Goal: Task Accomplishment & Management: Complete application form

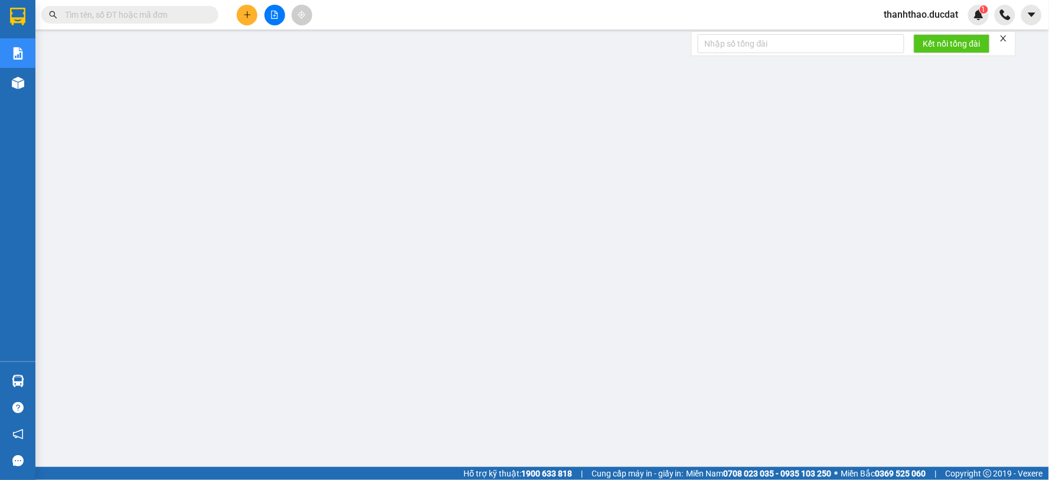
click at [189, 18] on input "text" at bounding box center [134, 14] width 139 height 13
paste input "356575101"
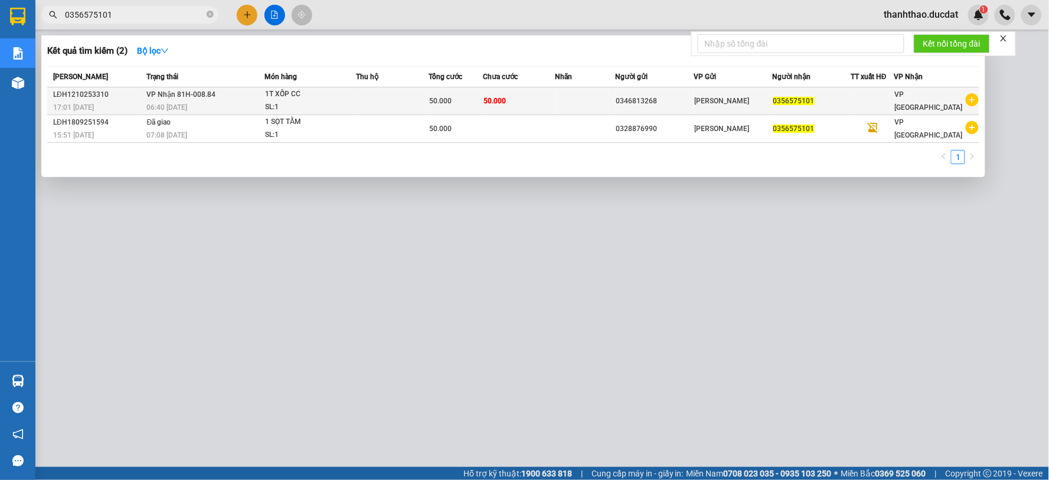
type input "0356575101"
click at [651, 105] on div "0346813268" at bounding box center [654, 101] width 77 height 12
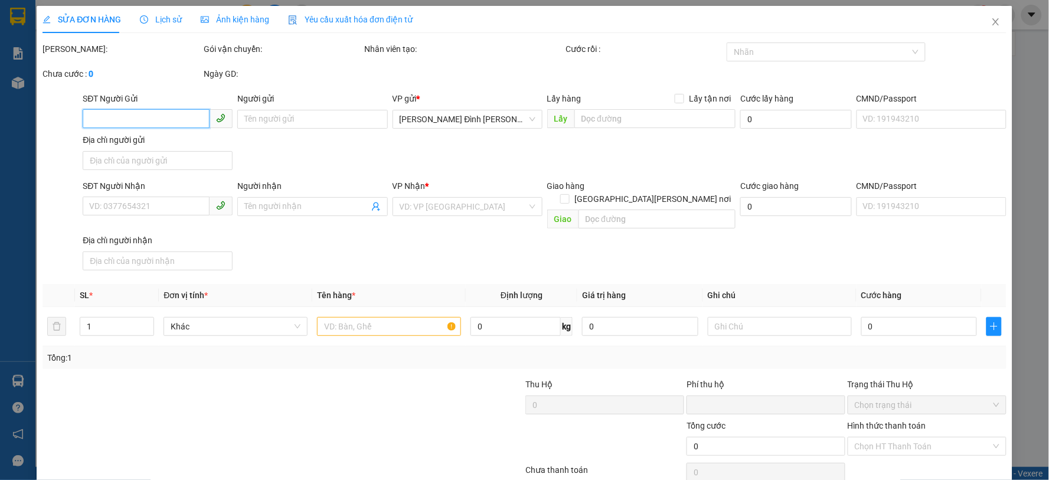
type input "0346813268"
type input "0356575101"
type input "0"
type input "50.000"
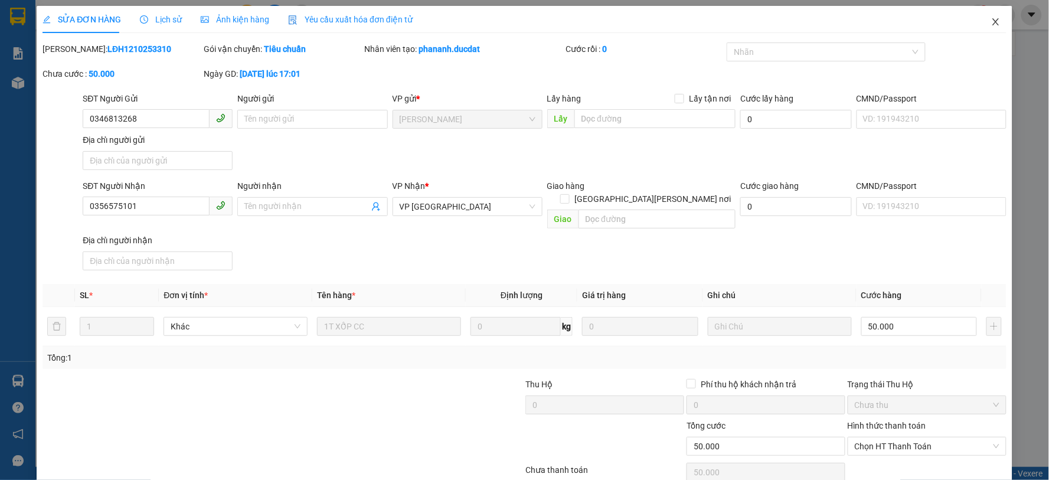
click at [991, 25] on icon "close" at bounding box center [995, 21] width 9 height 9
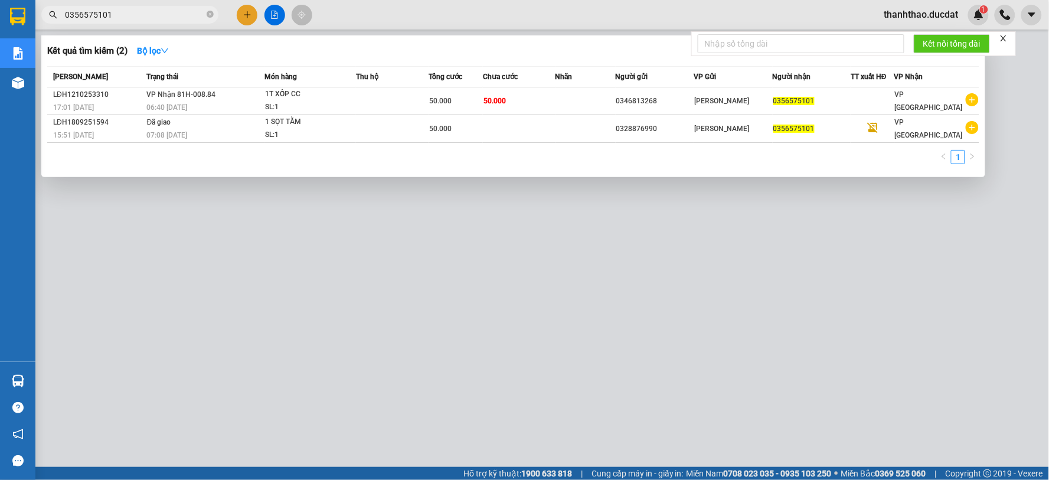
click at [125, 8] on input "0356575101" at bounding box center [134, 14] width 139 height 13
click at [126, 9] on input "0356575101" at bounding box center [134, 14] width 139 height 13
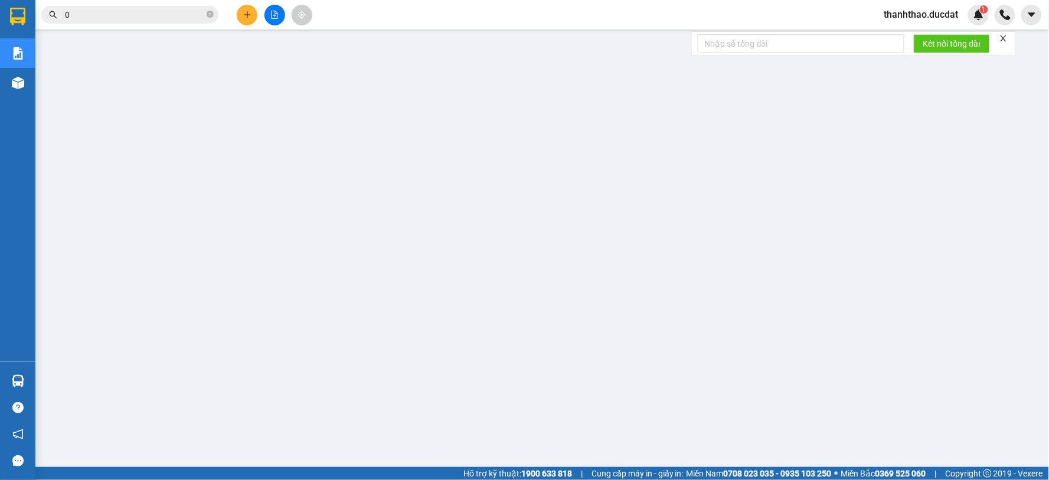
paste input "935383568"
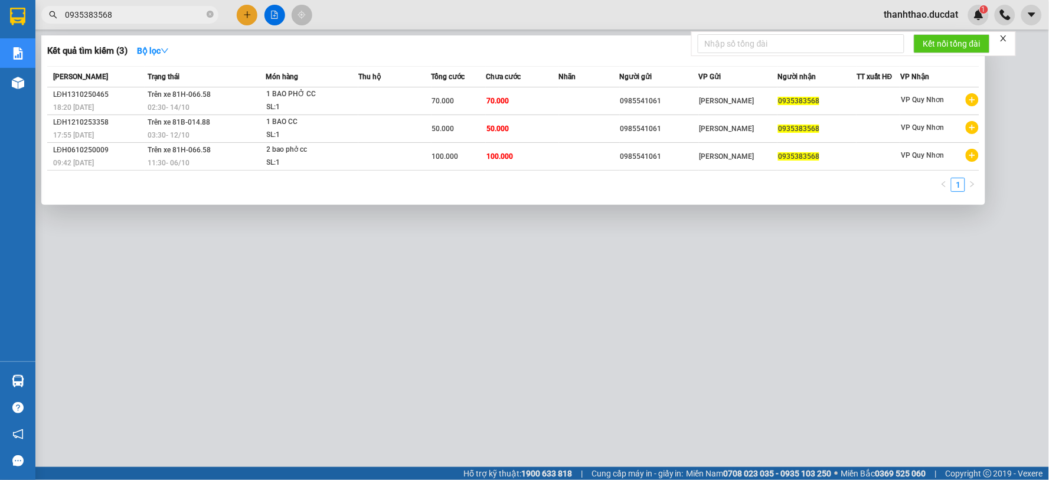
type input "0935383568"
click at [209, 15] on icon "close-circle" at bounding box center [210, 14] width 7 height 7
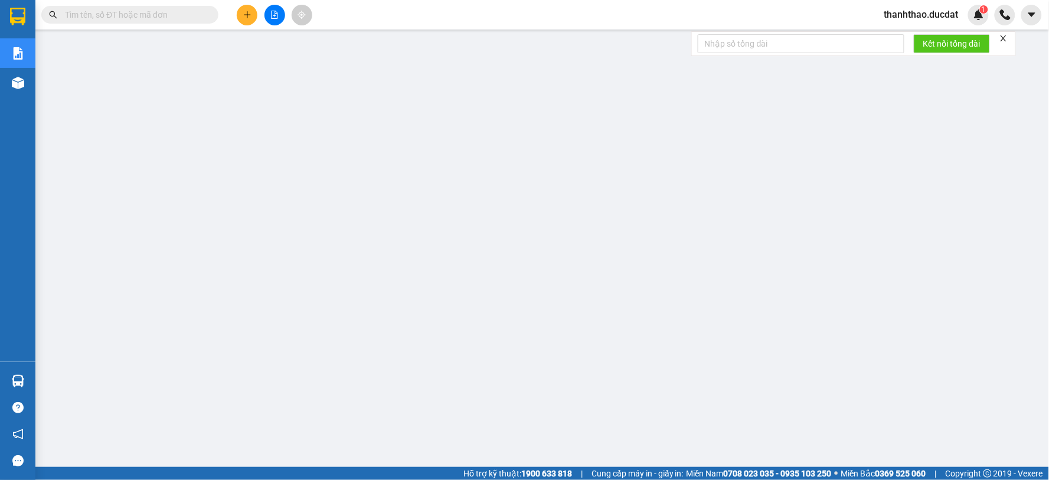
click at [179, 18] on input "text" at bounding box center [134, 14] width 139 height 13
paste input "349575014"
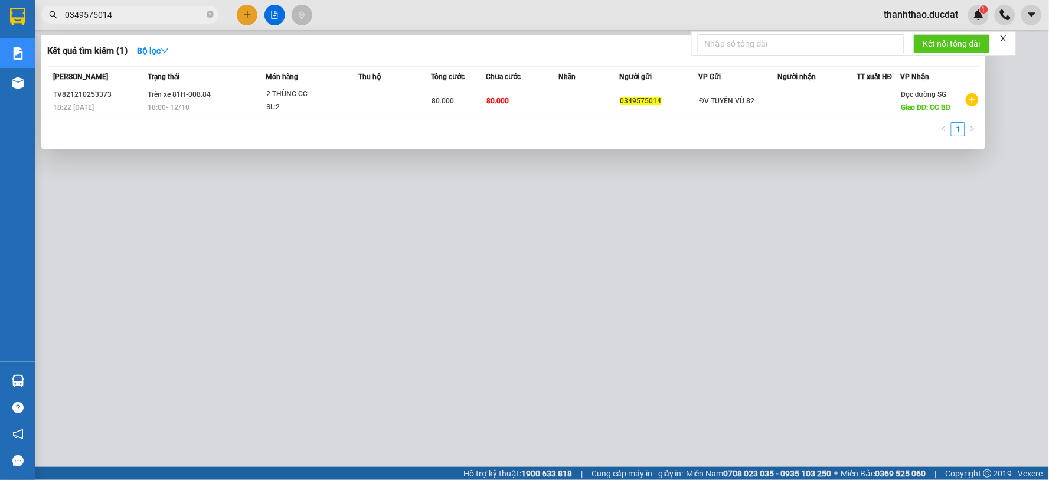
type input "0349575014"
click at [210, 13] on icon "close-circle" at bounding box center [210, 14] width 7 height 7
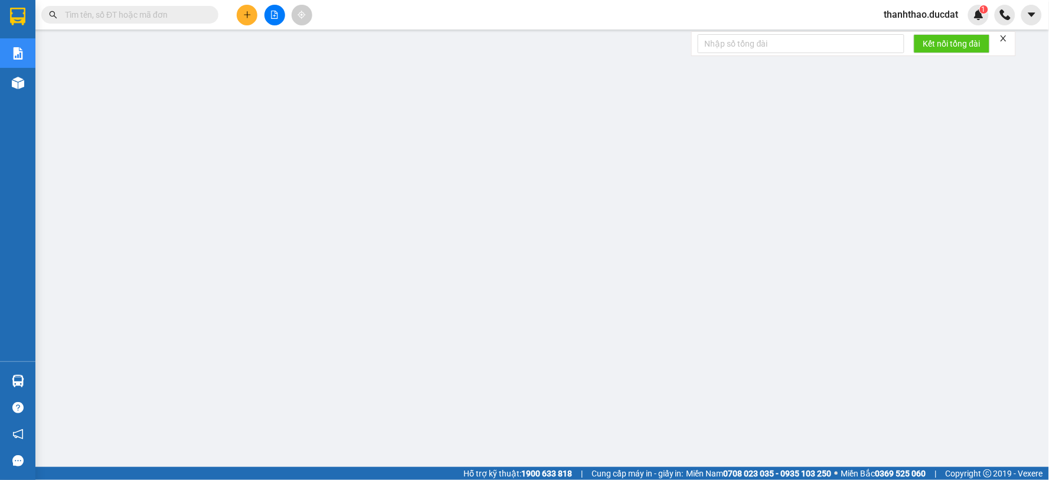
click at [185, 15] on input "text" at bounding box center [134, 14] width 139 height 13
paste input "794724008"
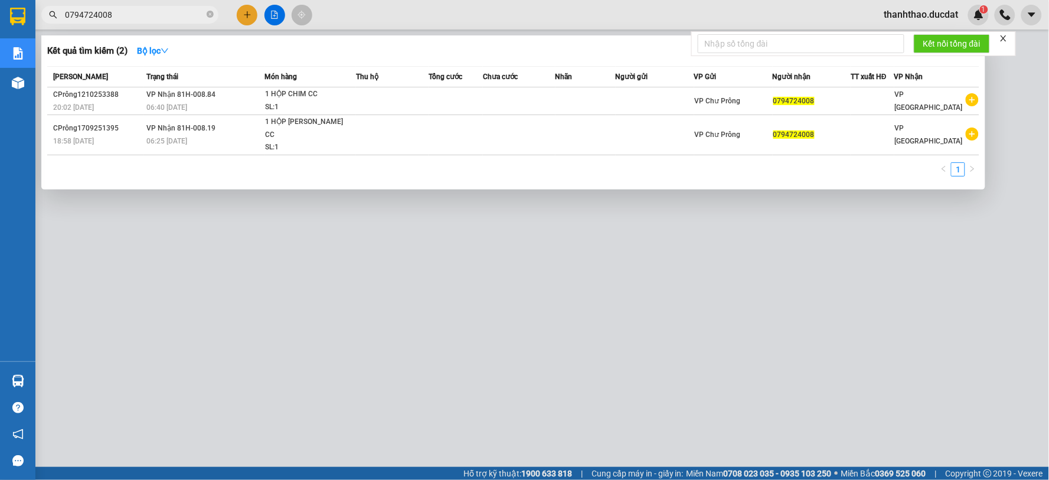
type input "0794724008"
drag, startPoint x: 208, startPoint y: 15, endPoint x: 191, endPoint y: 14, distance: 17.7
click at [208, 15] on icon "close-circle" at bounding box center [210, 14] width 7 height 7
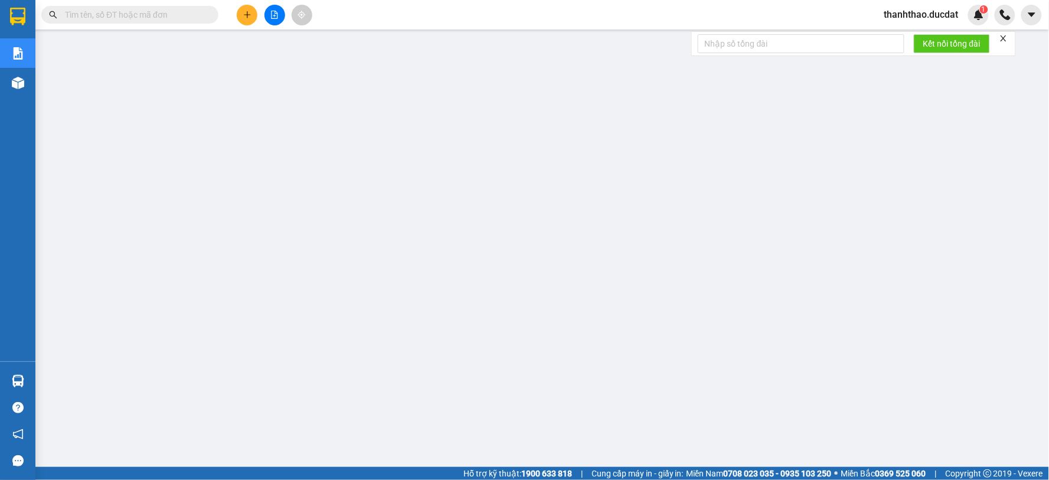
drag, startPoint x: 140, startPoint y: 18, endPoint x: 146, endPoint y: 22, distance: 7.2
click at [142, 20] on input "text" at bounding box center [134, 14] width 139 height 13
paste input "869969519"
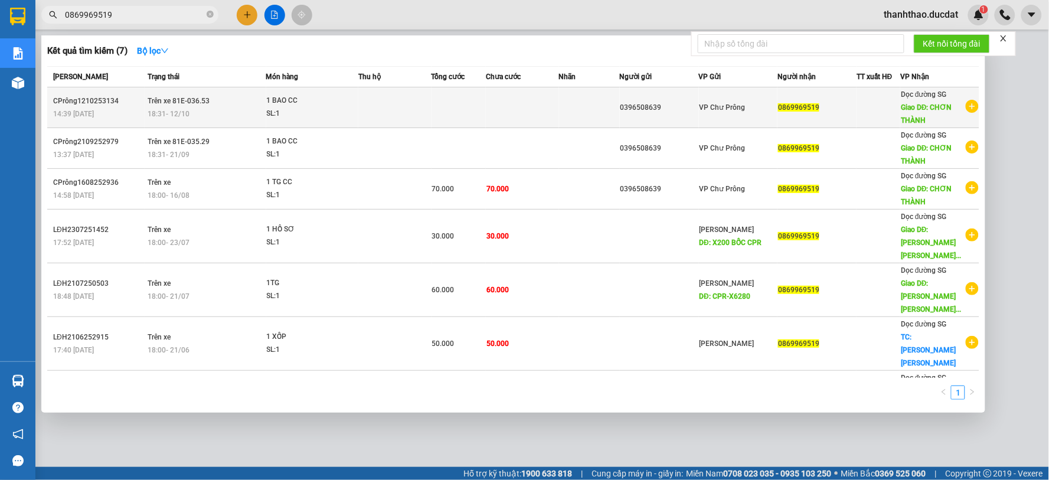
type input "0869969519"
click at [486, 110] on td at bounding box center [522, 107] width 73 height 41
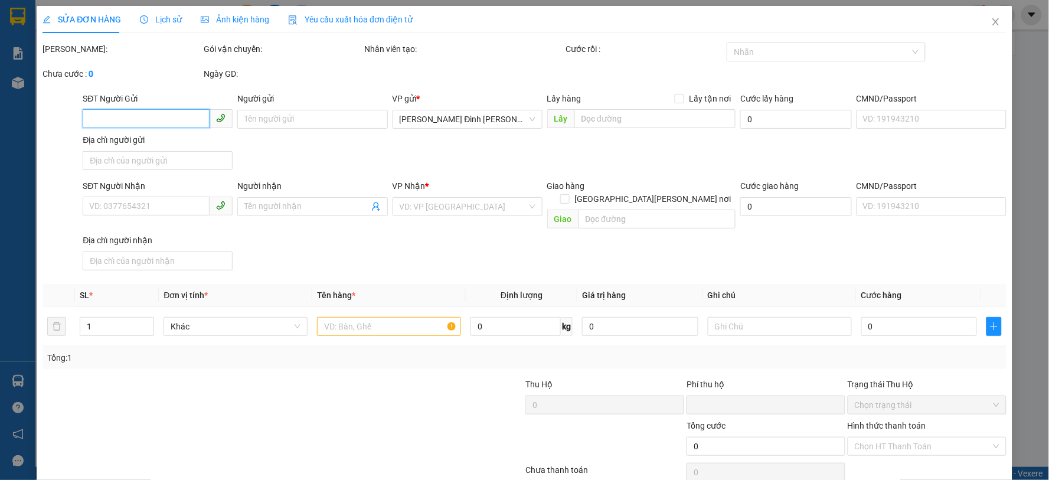
type input "0396508639"
type input "0869969519"
type input "CHƠN THÀNH"
type input "0"
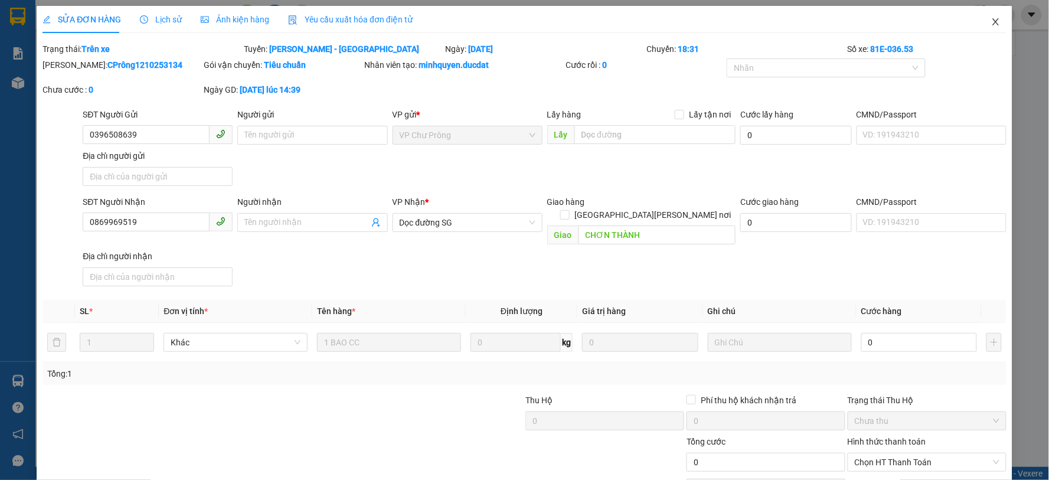
click at [991, 22] on icon "close" at bounding box center [995, 21] width 9 height 9
